Goal: Task Accomplishment & Management: Complete application form

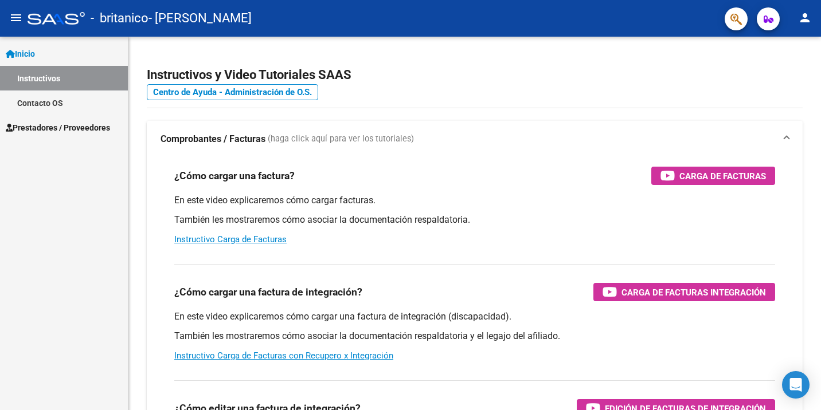
click at [68, 128] on span "Prestadores / Proveedores" at bounding box center [58, 128] width 104 height 13
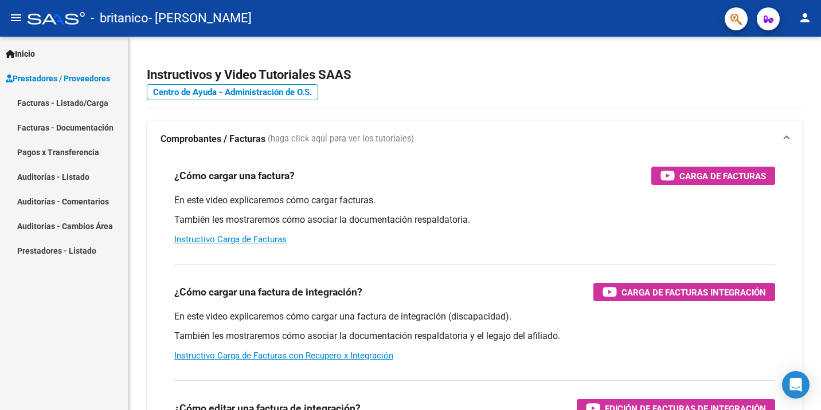
click at [72, 100] on link "Facturas - Listado/Carga" at bounding box center [64, 103] width 128 height 25
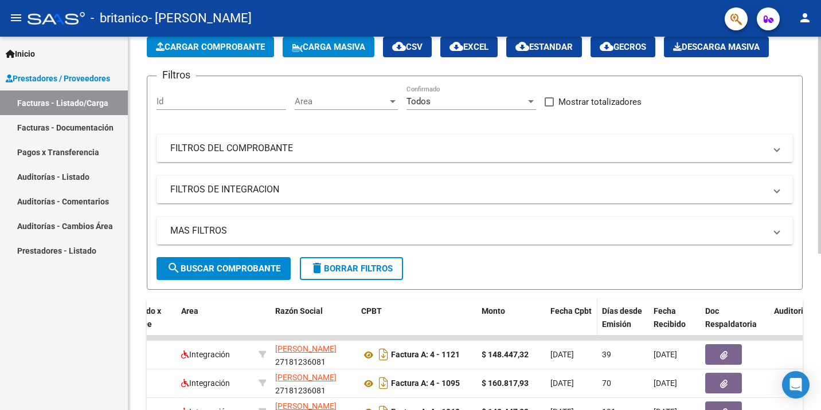
scroll to position [51, 0]
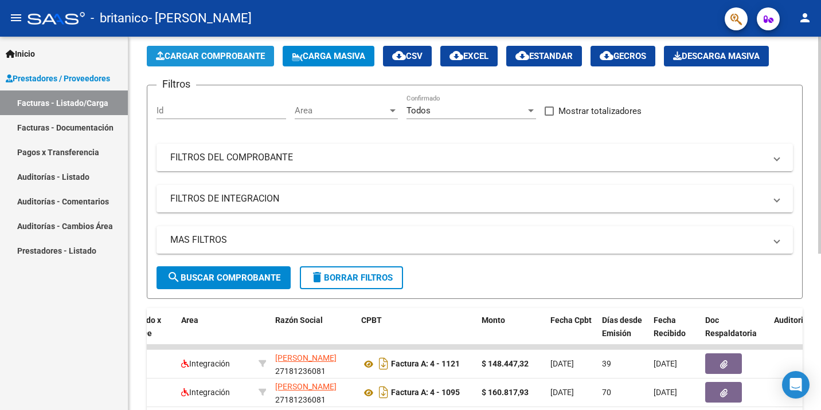
click at [215, 54] on span "Cargar Comprobante" at bounding box center [210, 56] width 109 height 10
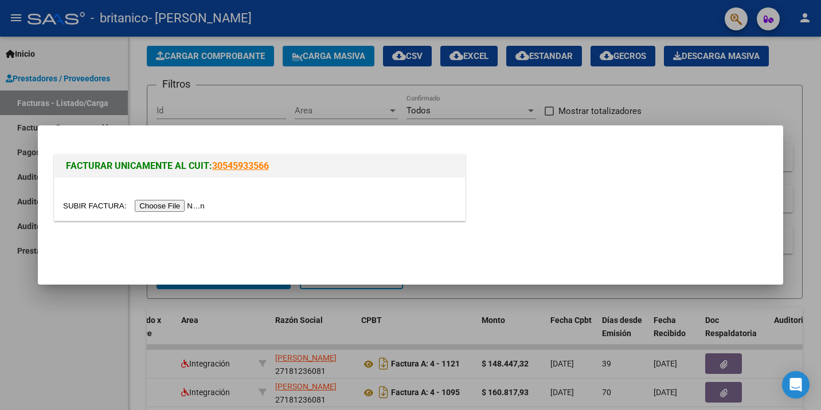
click at [131, 206] on input "file" at bounding box center [135, 206] width 145 height 12
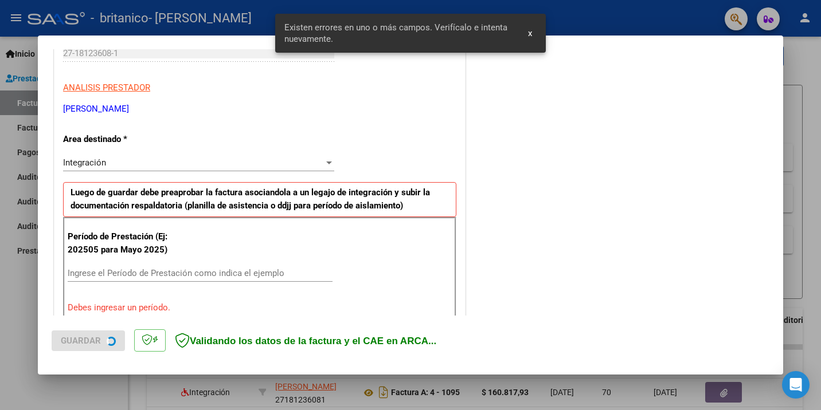
scroll to position [243, 0]
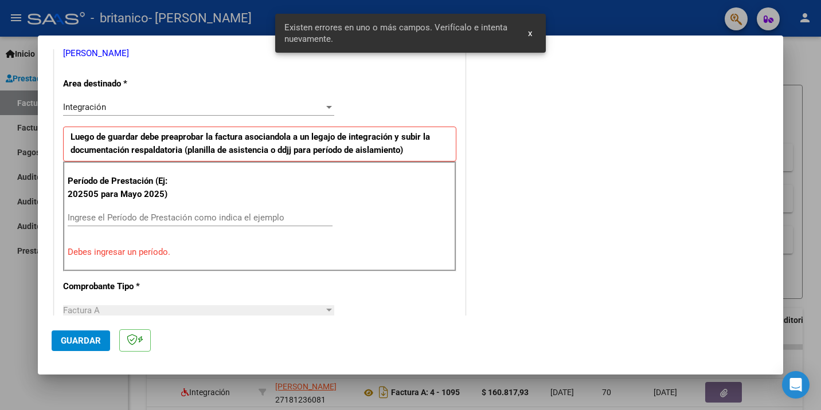
click at [260, 215] on input "Ingrese el Período de Prestación como indica el ejemplo" at bounding box center [200, 218] width 265 height 10
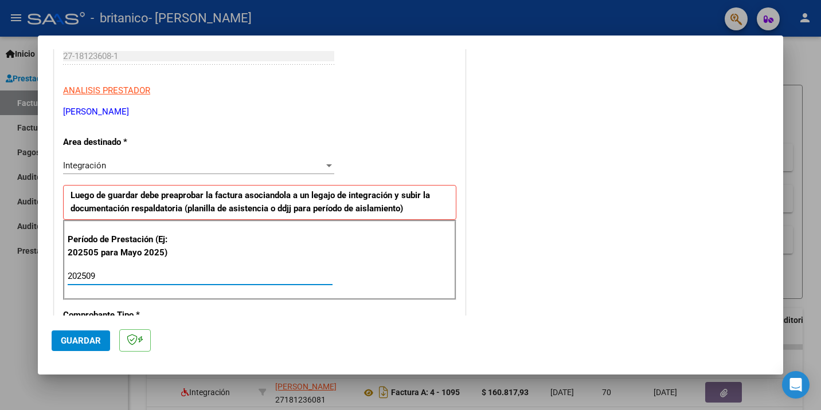
scroll to position [507, 0]
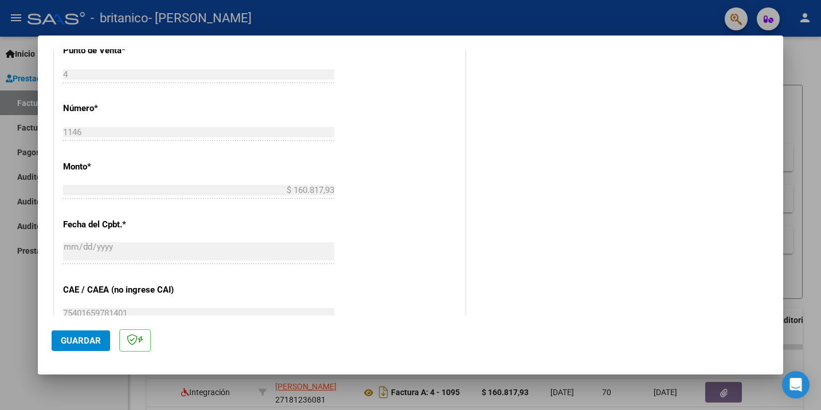
type input "202509"
click at [90, 338] on span "Guardar" at bounding box center [81, 341] width 40 height 10
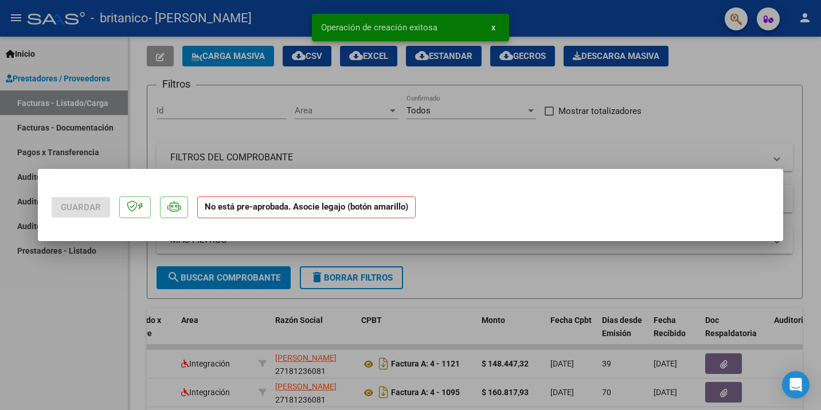
scroll to position [0, 0]
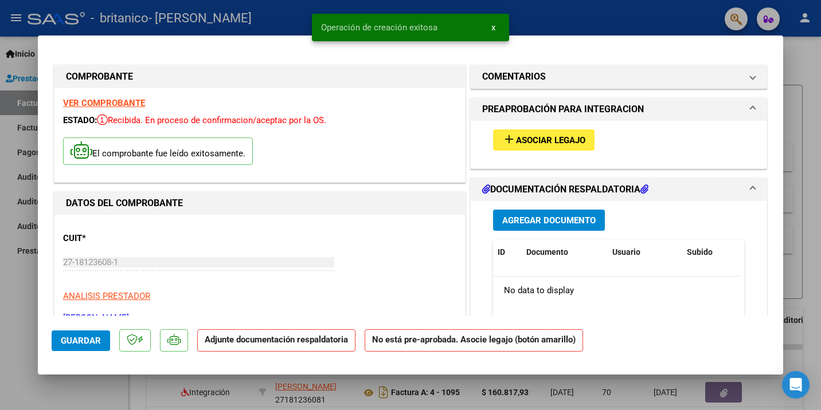
click at [562, 143] on span "Asociar Legajo" at bounding box center [550, 140] width 69 height 10
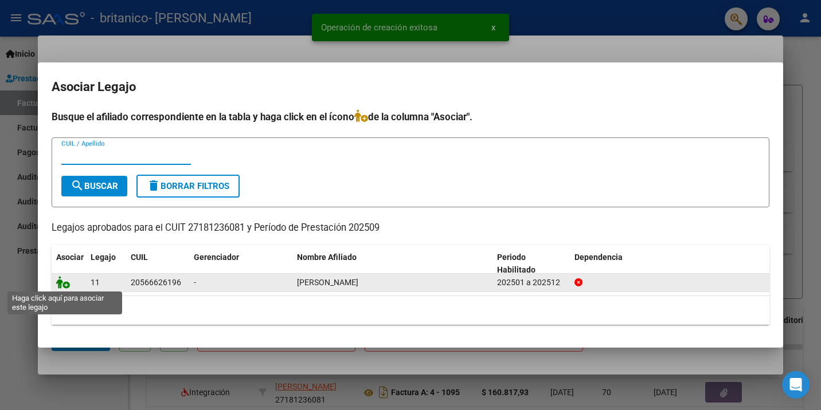
click at [64, 287] on icon at bounding box center [63, 282] width 14 height 13
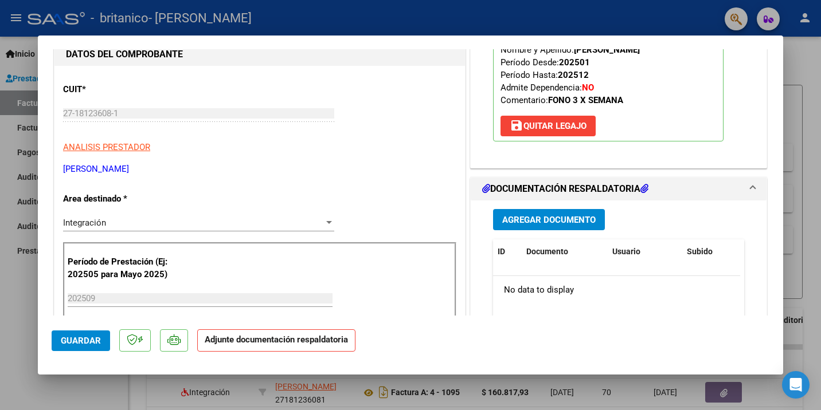
scroll to position [162, 0]
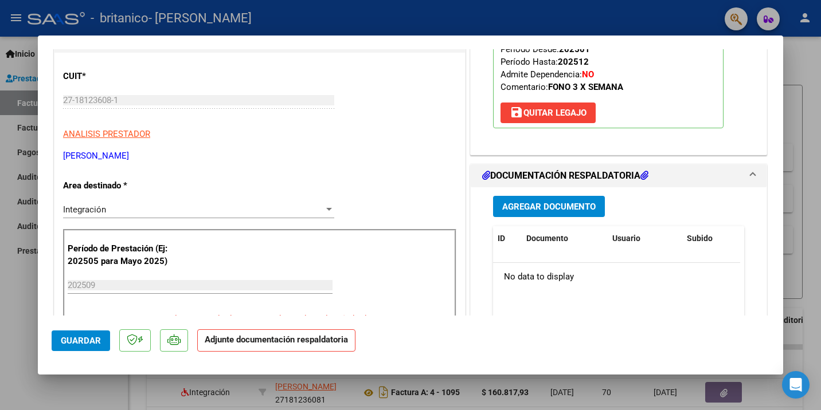
click at [569, 208] on span "Agregar Documento" at bounding box center [548, 207] width 93 height 10
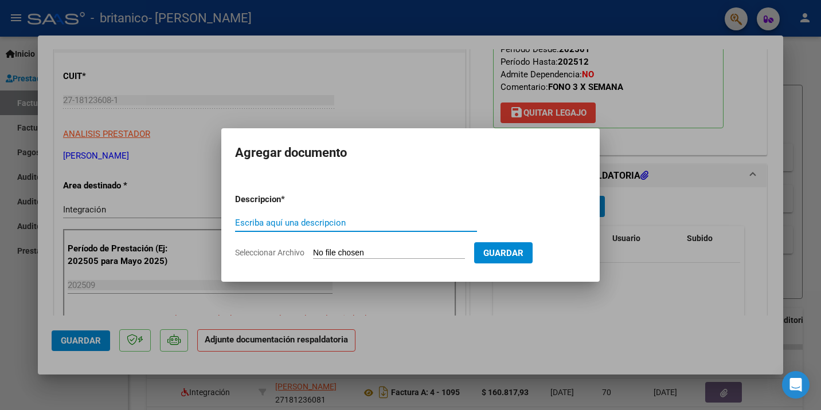
click at [359, 226] on input "Escriba aquí una descripcion" at bounding box center [356, 223] width 242 height 10
click at [255, 225] on input "ASSITENCIA SEPTIEMBRE" at bounding box center [356, 223] width 242 height 10
type input "ASISTENCIA SEPTIEMBRE"
click at [345, 256] on input "Seleccionar Archivo" at bounding box center [389, 253] width 152 height 11
type input "C:\fakepath\PL SEP FONO CABRARO.pdf"
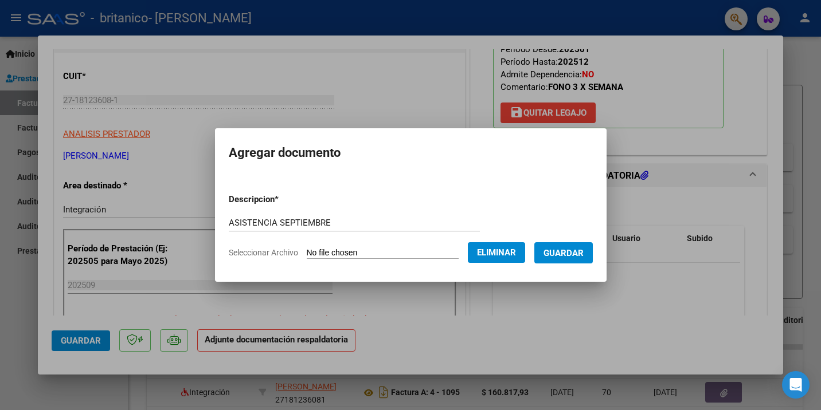
click at [574, 257] on span "Guardar" at bounding box center [564, 253] width 40 height 10
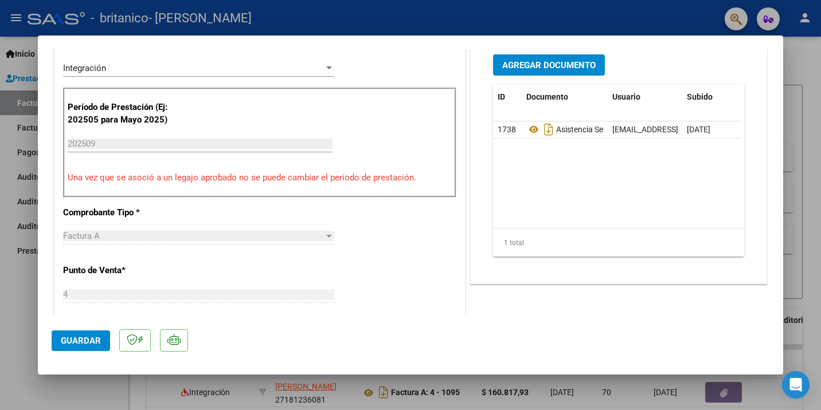
scroll to position [341, 0]
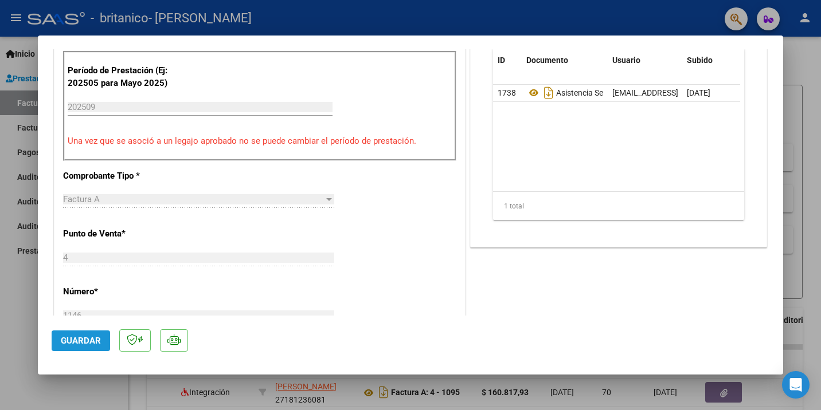
click at [81, 344] on span "Guardar" at bounding box center [81, 341] width 40 height 10
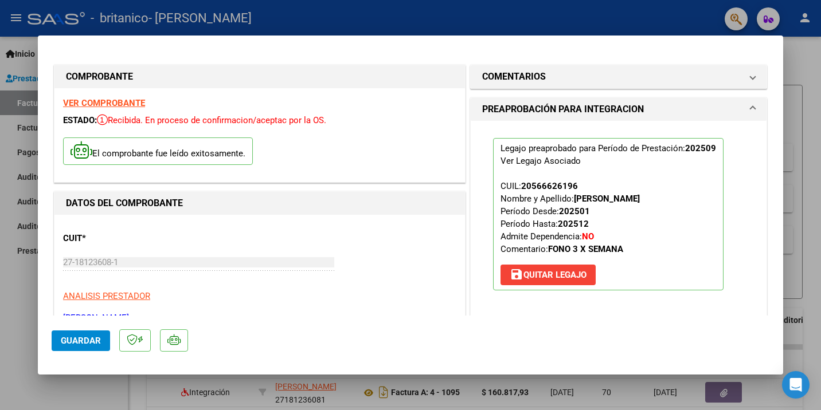
scroll to position [-1, 0]
type input "$ 0,00"
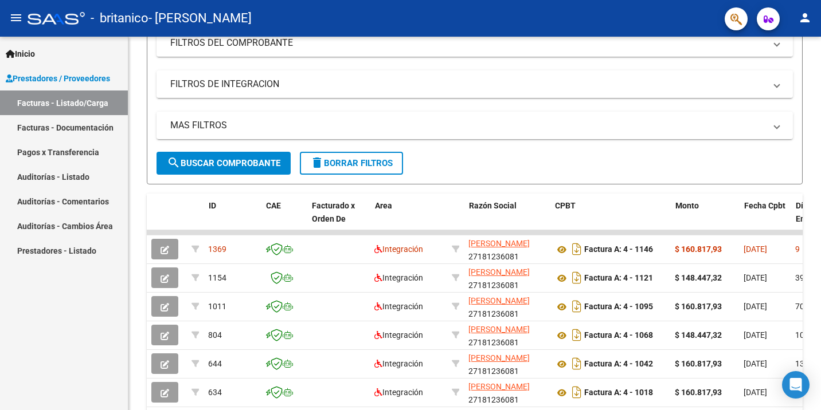
scroll to position [0, 0]
click at [806, 18] on mat-icon "person" at bounding box center [805, 18] width 14 height 14
click at [772, 79] on button "exit_to_app Salir" at bounding box center [781, 76] width 70 height 28
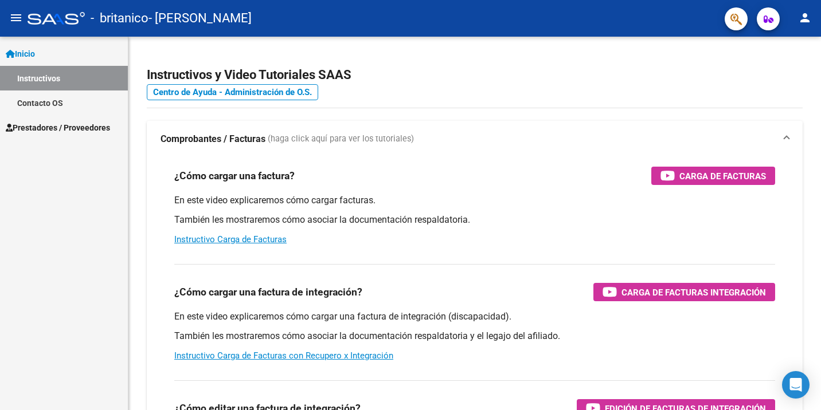
click at [108, 126] on span "Prestadores / Proveedores" at bounding box center [58, 128] width 104 height 13
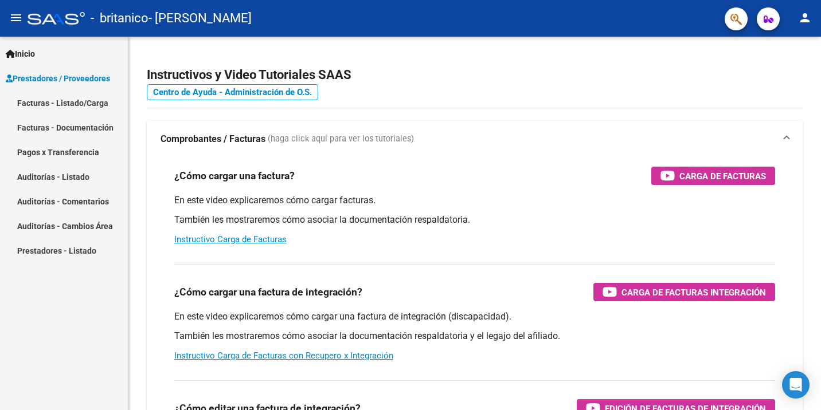
click at [76, 106] on link "Facturas - Listado/Carga" at bounding box center [64, 103] width 128 height 25
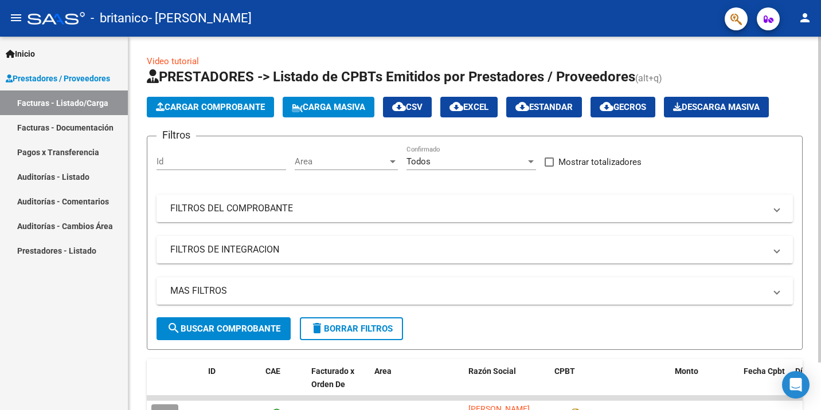
click at [193, 108] on span "Cargar Comprobante" at bounding box center [210, 107] width 109 height 10
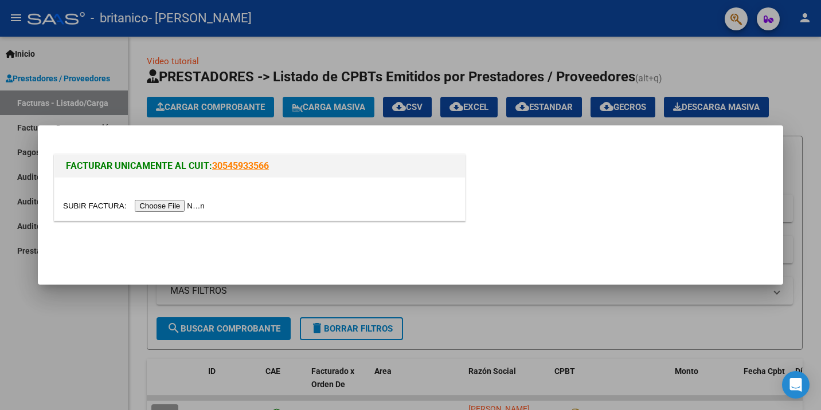
click at [166, 200] on div at bounding box center [259, 206] width 393 height 13
click at [159, 214] on div at bounding box center [259, 199] width 410 height 43
click at [146, 201] on input "file" at bounding box center [135, 206] width 145 height 12
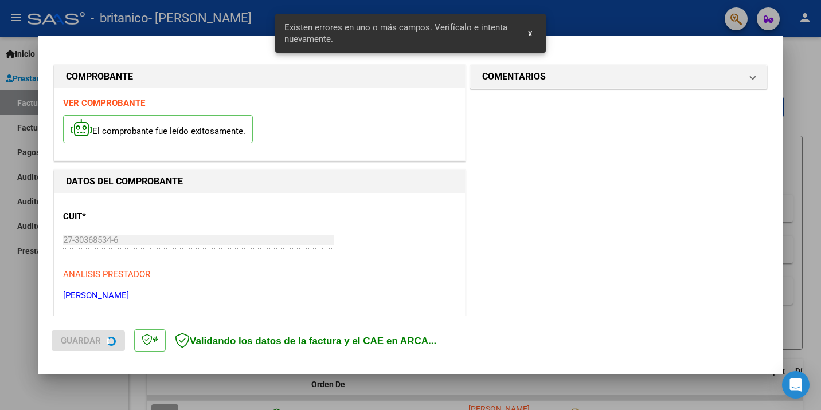
scroll to position [243, 0]
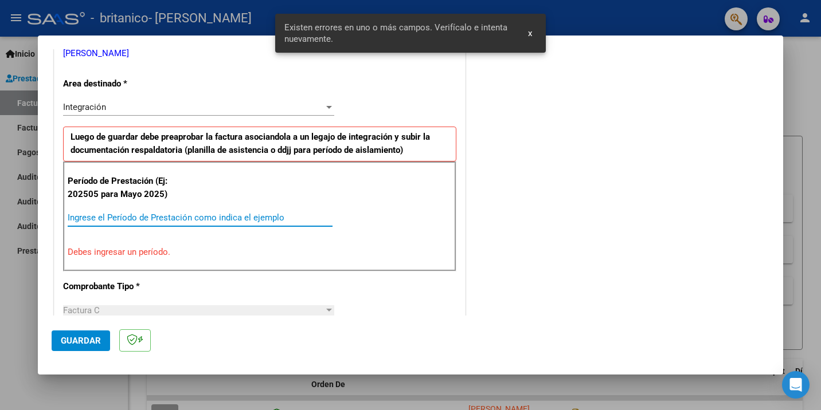
click at [244, 216] on input "Ingrese el Período de Prestación como indica el ejemplo" at bounding box center [200, 218] width 265 height 10
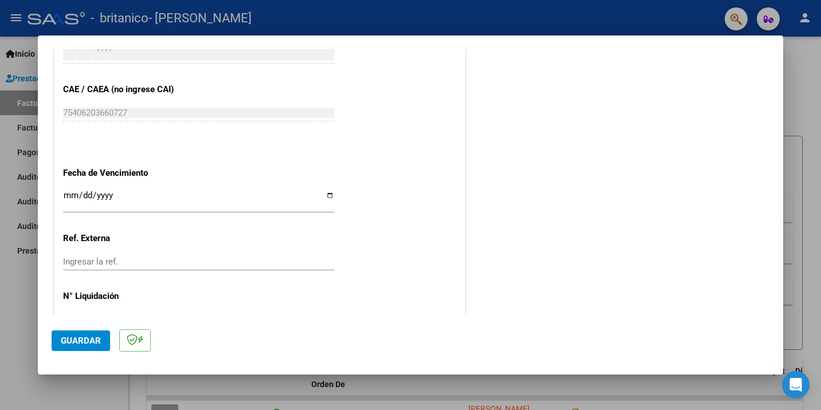
scroll to position [719, 0]
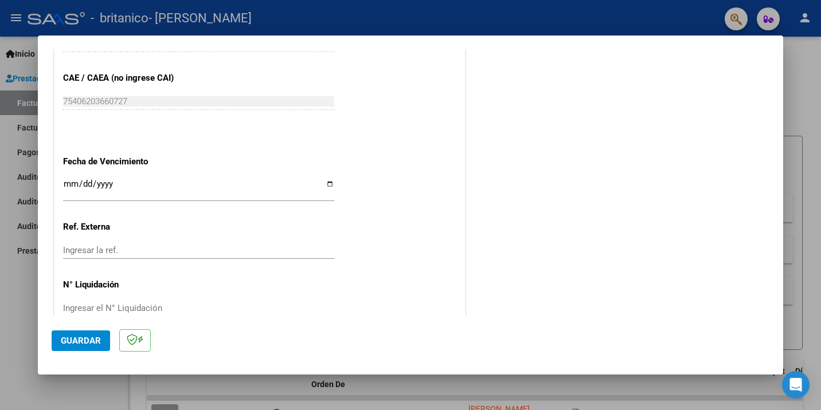
type input "202509"
click at [71, 342] on span "Guardar" at bounding box center [81, 341] width 40 height 10
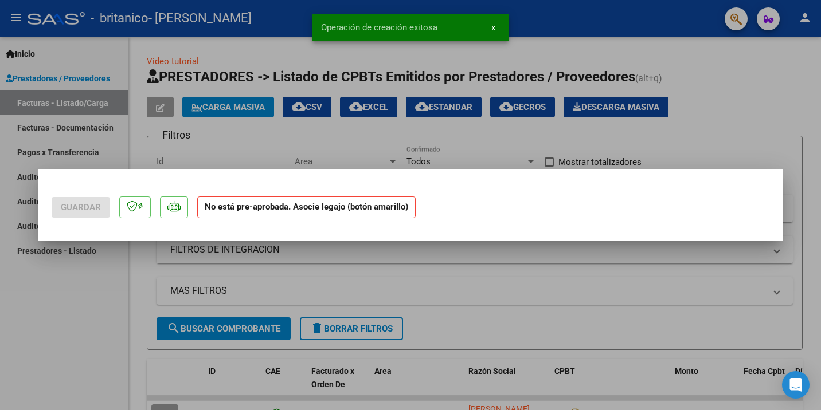
scroll to position [0, 0]
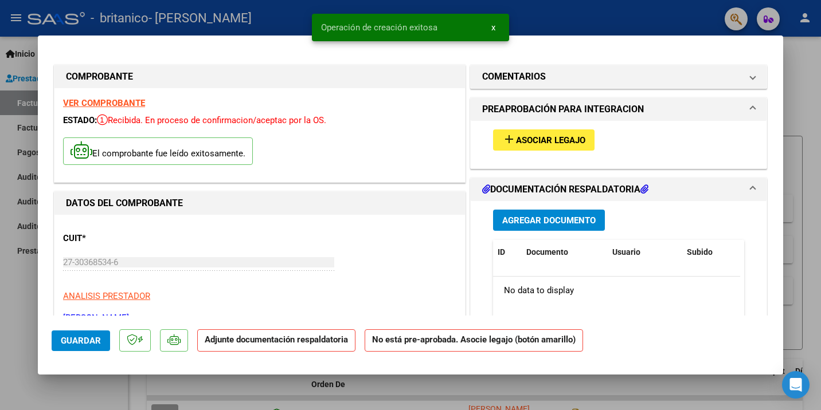
click at [537, 136] on span "Asociar Legajo" at bounding box center [550, 140] width 69 height 10
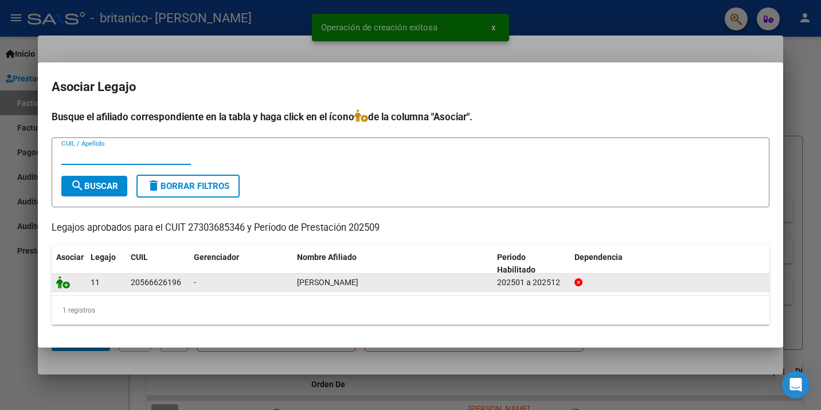
click at [66, 286] on icon at bounding box center [63, 282] width 14 height 13
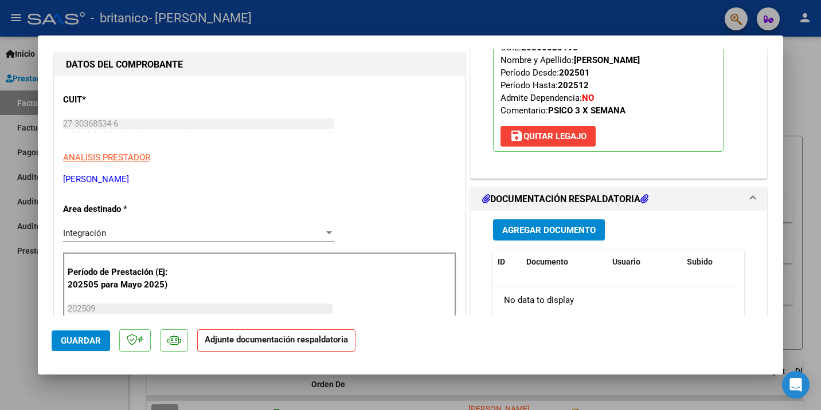
scroll to position [155, 0]
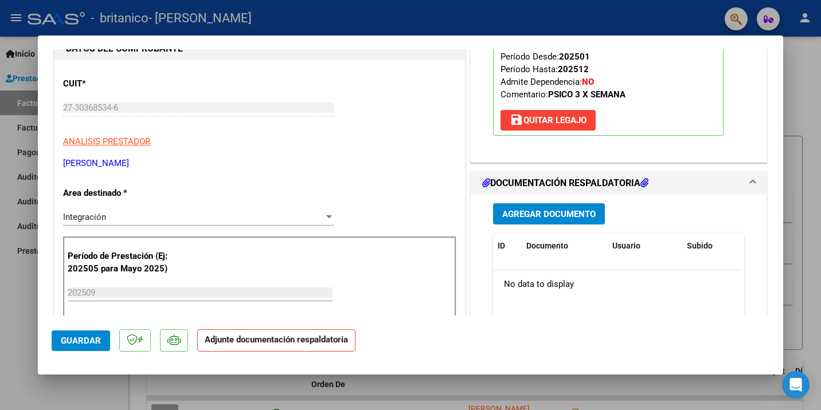
click at [549, 213] on span "Agregar Documento" at bounding box center [548, 214] width 93 height 10
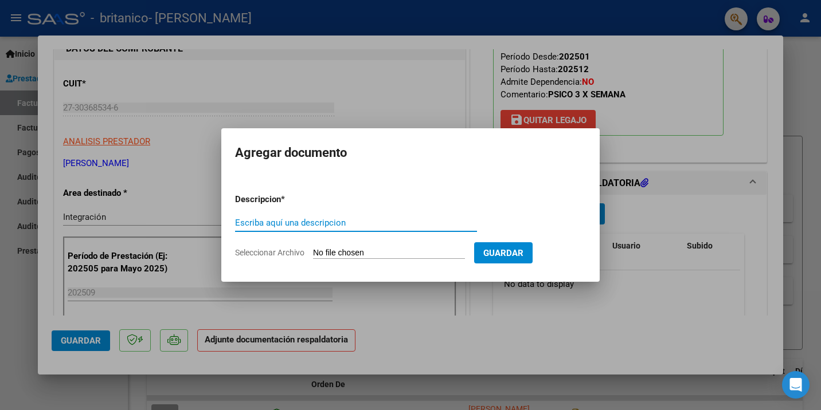
click at [347, 222] on input "Escriba aquí una descripcion" at bounding box center [356, 223] width 242 height 10
type input "ASISTENCIA SEPTIEMBRE"
click at [277, 253] on span "Seleccionar Archivo" at bounding box center [269, 252] width 69 height 9
click at [313, 253] on input "Seleccionar Archivo" at bounding box center [389, 253] width 152 height 11
type input "C:\fakepath\PL SEP PSL [PERSON_NAME].pdf"
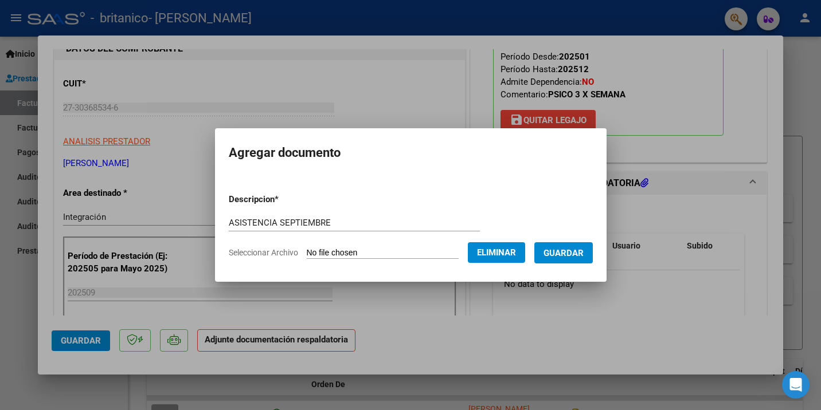
click at [578, 249] on span "Guardar" at bounding box center [564, 253] width 40 height 10
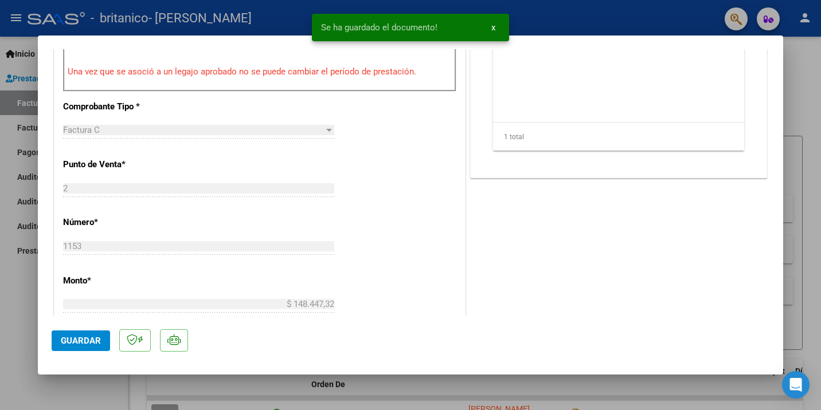
scroll to position [425, 0]
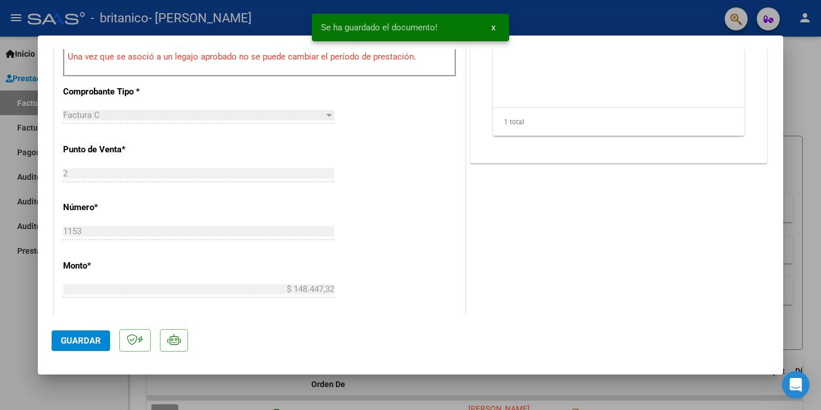
click at [85, 343] on span "Guardar" at bounding box center [81, 341] width 40 height 10
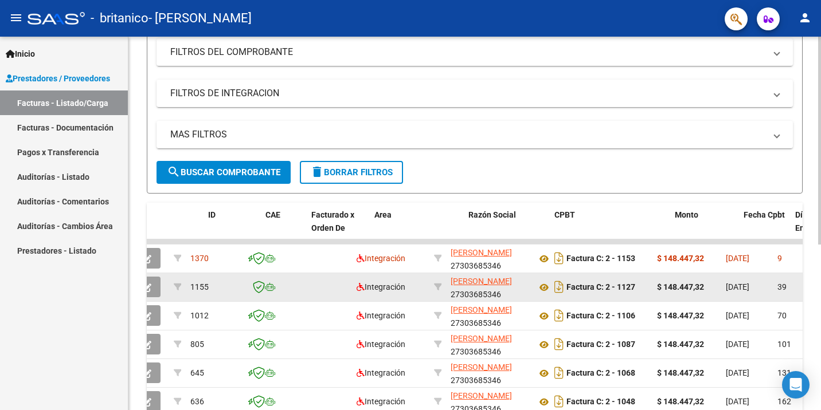
scroll to position [0, 0]
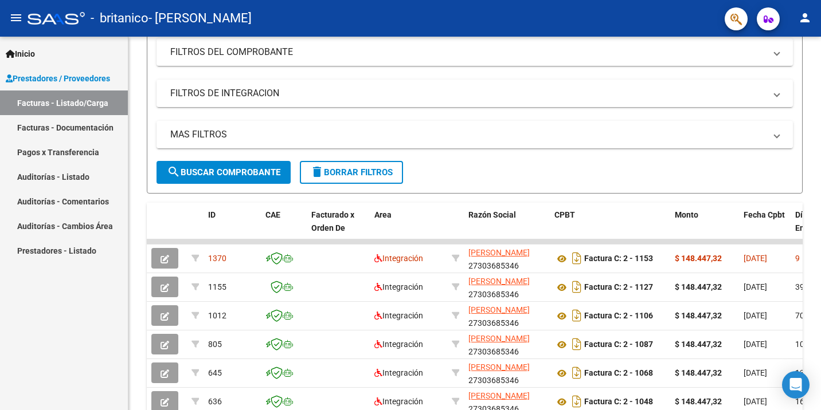
click at [810, 23] on mat-icon "person" at bounding box center [805, 18] width 14 height 14
click at [784, 80] on button "exit_to_app Salir" at bounding box center [781, 76] width 70 height 28
